Goal: Communication & Community: Answer question/provide support

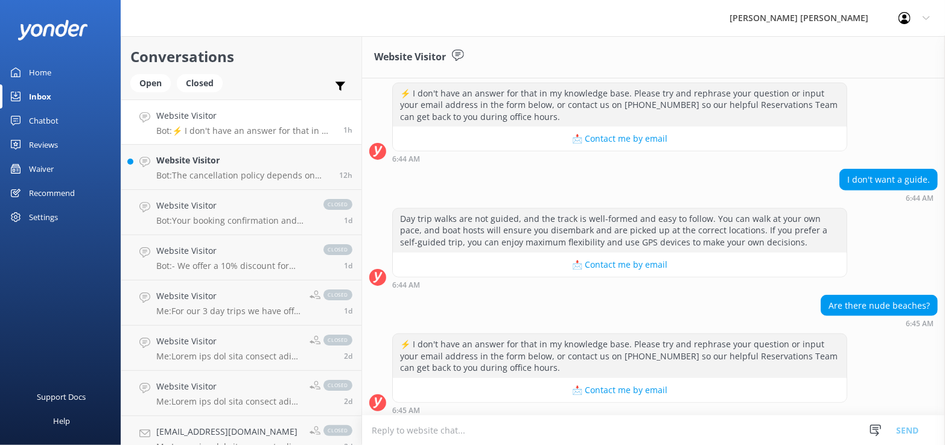
scroll to position [409, 0]
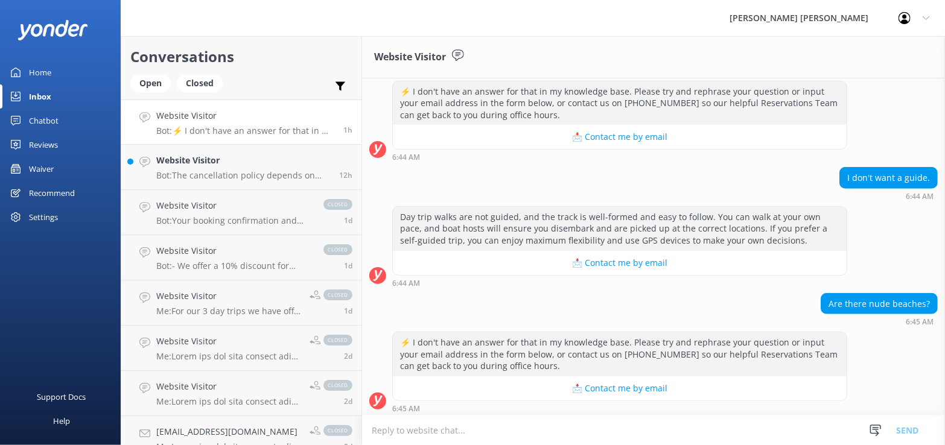
click at [52, 95] on link "Inbox" at bounding box center [60, 97] width 121 height 24
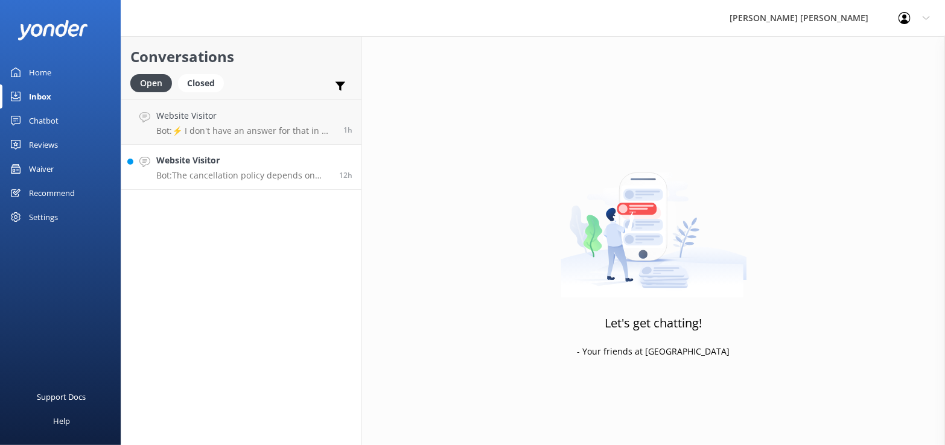
click at [260, 179] on p "Bot: The cancellation policy depends on the type of trip you are on. On the rar…" at bounding box center [243, 175] width 174 height 11
